Goal: Task Accomplishment & Management: Manage account settings

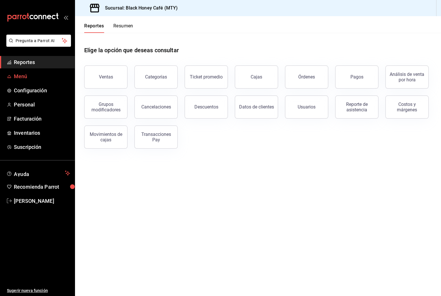
click at [19, 76] on span "Menú" at bounding box center [42, 76] width 56 height 8
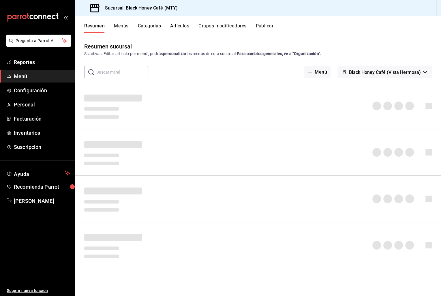
click at [262, 23] on button "Publicar" at bounding box center [264, 28] width 18 height 10
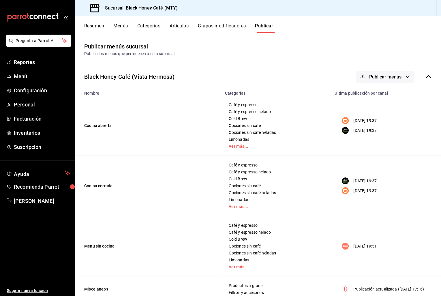
click at [124, 25] on button "Menús" at bounding box center [120, 28] width 14 height 10
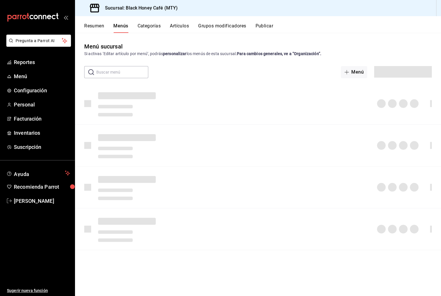
click at [180, 24] on button "Artículos" at bounding box center [179, 28] width 19 height 10
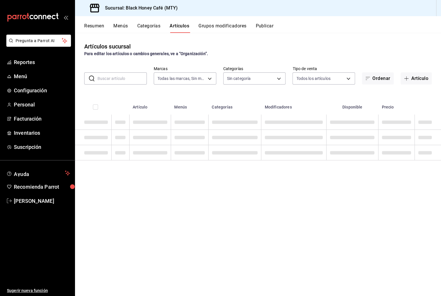
type input "1ef61b20-bdab-4316-b785-5af92a74e468,3917da03-d6d2-4902-8d95-6cea0a4af127,a9025…"
click at [119, 79] on input "text" at bounding box center [121, 79] width 49 height 12
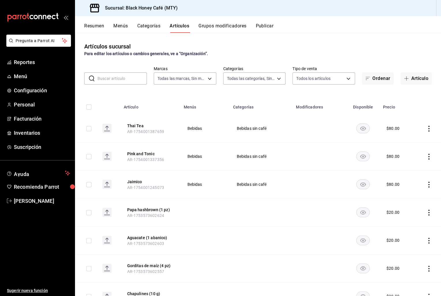
type input "f97dbf43-4180-4f4c-ae25-6778c1dcc10e,c831044a-9dab-4ee6-bf83-c66b44b4ed35,47e58…"
click at [104, 80] on input "text" at bounding box center [121, 79] width 49 height 12
click at [120, 79] on input "text" at bounding box center [121, 79] width 49 height 12
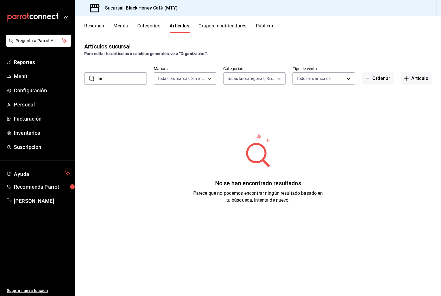
type input "m"
type input "n"
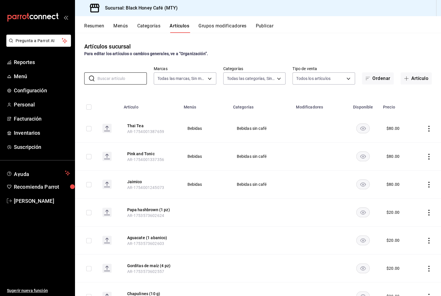
click at [268, 27] on button "Publicar" at bounding box center [264, 28] width 18 height 10
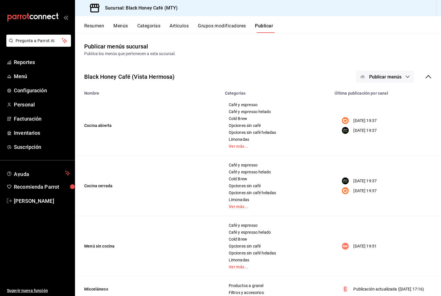
click at [405, 75] on icon "button" at bounding box center [407, 76] width 5 height 5
click at [372, 108] on div at bounding box center [371, 111] width 16 height 9
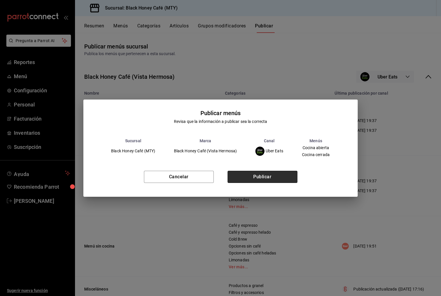
click at [261, 179] on button "Publicar" at bounding box center [262, 177] width 70 height 12
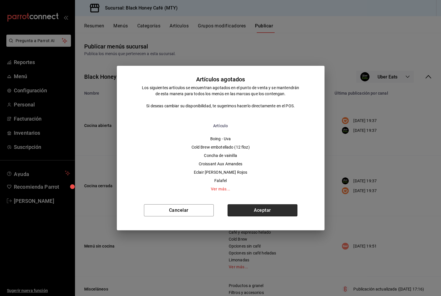
click at [257, 216] on button "Aceptar" at bounding box center [262, 210] width 70 height 12
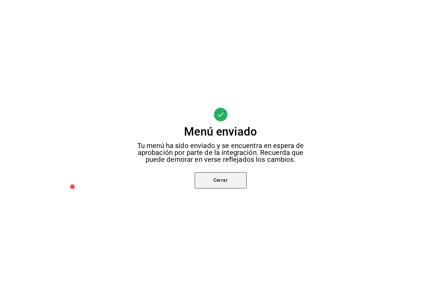
click at [231, 185] on button "Cerrar" at bounding box center [220, 180] width 52 height 16
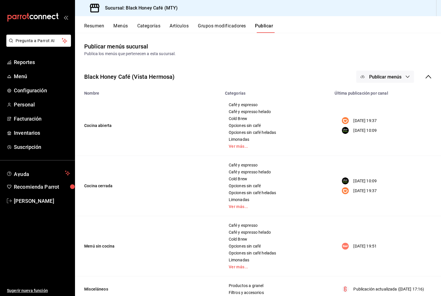
click at [401, 74] on button "Publicar menús" at bounding box center [385, 77] width 58 height 12
click at [378, 125] on div at bounding box center [371, 127] width 16 height 9
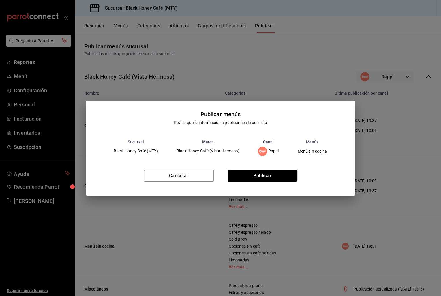
click at [271, 169] on div "Cancelar Publicar" at bounding box center [220, 177] width 269 height 35
click at [259, 179] on button "Publicar" at bounding box center [262, 175] width 70 height 12
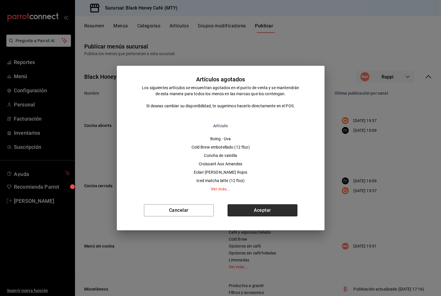
click at [250, 212] on button "Aceptar" at bounding box center [262, 210] width 70 height 12
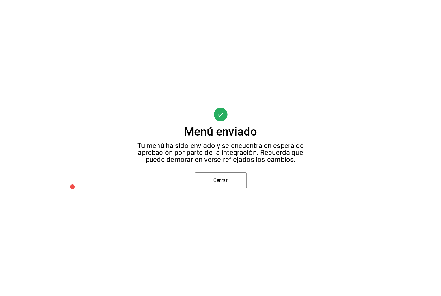
click at [218, 191] on div "Menú enviado Tu menú ha sido enviado y se encuentra en espera de aprobación por…" at bounding box center [220, 148] width 441 height 296
click at [230, 186] on button "Cerrar" at bounding box center [220, 180] width 52 height 16
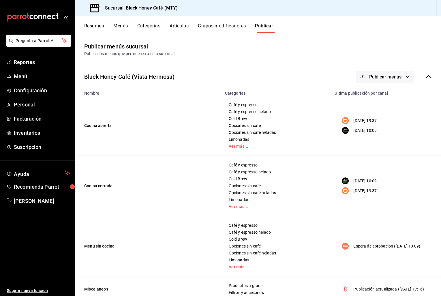
click at [397, 76] on span "Publicar menús" at bounding box center [385, 76] width 32 height 5
click at [379, 94] on span "DiDi Food" at bounding box center [393, 95] width 28 height 6
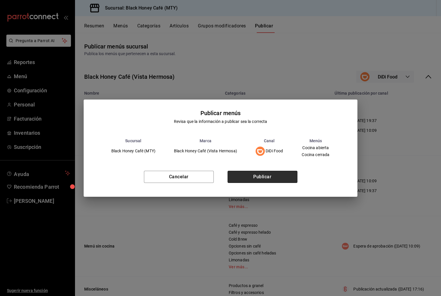
click at [261, 174] on button "Publicar" at bounding box center [262, 177] width 70 height 12
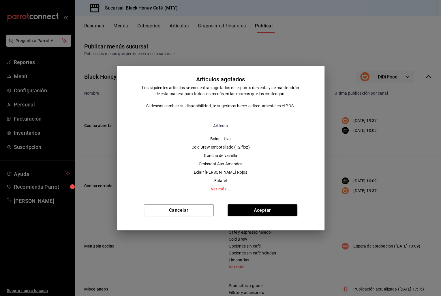
click at [253, 201] on div "Cancelar Aceptar" at bounding box center [220, 212] width 207 height 35
click at [245, 211] on button "Aceptar" at bounding box center [262, 210] width 70 height 12
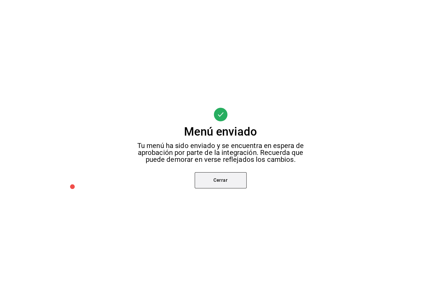
click at [218, 180] on button "Cerrar" at bounding box center [220, 180] width 52 height 16
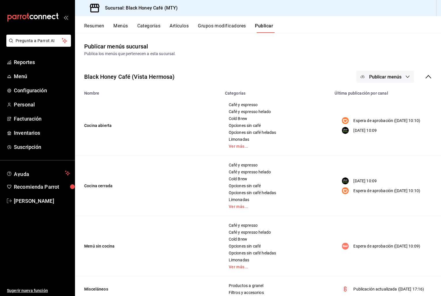
click at [97, 25] on button "Resumen" at bounding box center [94, 28] width 20 height 10
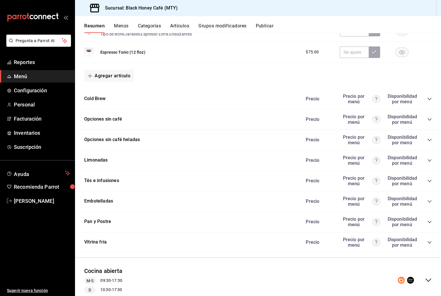
scroll to position [339, 0]
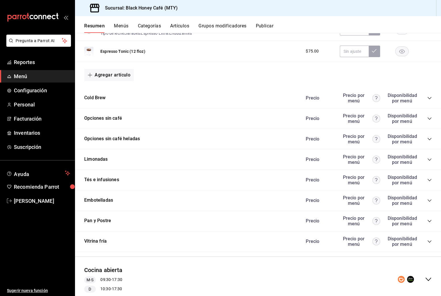
click at [429, 177] on icon "collapse-category-row" at bounding box center [429, 179] width 5 height 5
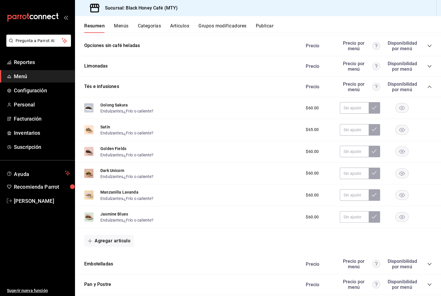
scroll to position [434, 0]
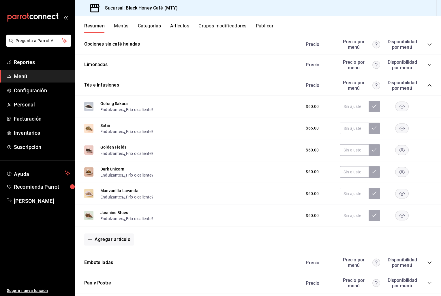
click at [269, 25] on button "Publicar" at bounding box center [264, 28] width 18 height 10
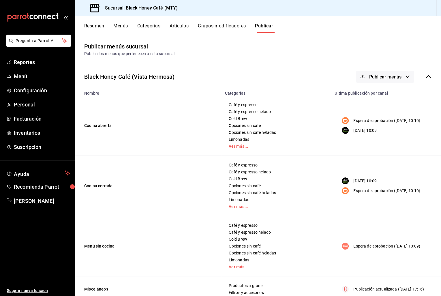
scroll to position [10, 0]
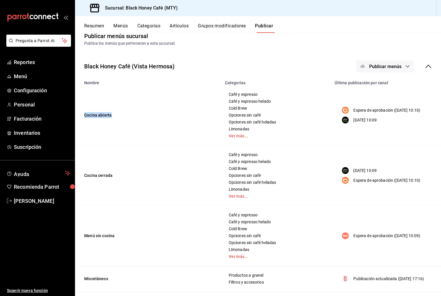
drag, startPoint x: 85, startPoint y: 106, endPoint x: 124, endPoint y: 133, distance: 47.6
click at [124, 133] on td "Cocina abierta" at bounding box center [148, 115] width 146 height 60
click at [126, 122] on td "Cocina abierta" at bounding box center [148, 115] width 146 height 60
drag, startPoint x: 117, startPoint y: 127, endPoint x: 87, endPoint y: 108, distance: 35.2
click at [87, 108] on td "Cocina abierta" at bounding box center [148, 115] width 146 height 60
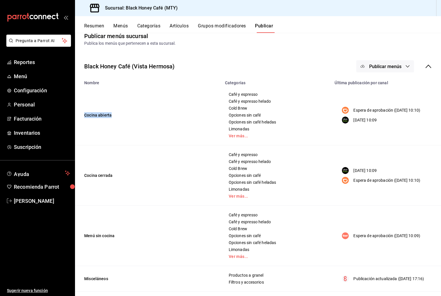
click at [87, 108] on td "Cocina abierta" at bounding box center [148, 115] width 146 height 60
drag, startPoint x: 84, startPoint y: 107, endPoint x: 114, endPoint y: 123, distance: 33.4
click at [114, 123] on td "Cocina abierta" at bounding box center [148, 115] width 146 height 60
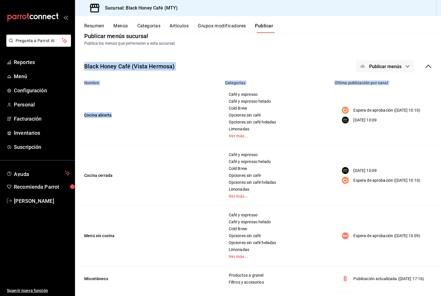
drag, startPoint x: 79, startPoint y: 54, endPoint x: 136, endPoint y: 149, distance: 110.7
click at [136, 149] on div "Black Honey Café (Vista Hermosa) Publicar menús Nombre Categorías Última public…" at bounding box center [258, 253] width 366 height 404
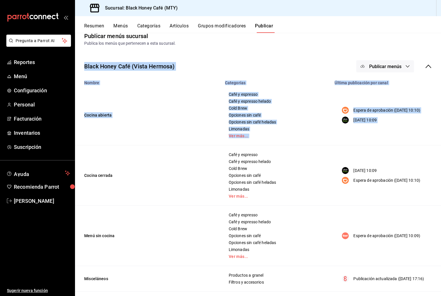
click at [136, 149] on td "Cocina cerrada" at bounding box center [148, 175] width 146 height 60
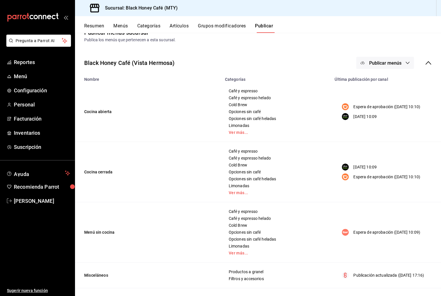
scroll to position [0, 0]
